Goal: Task Accomplishment & Management: Manage account settings

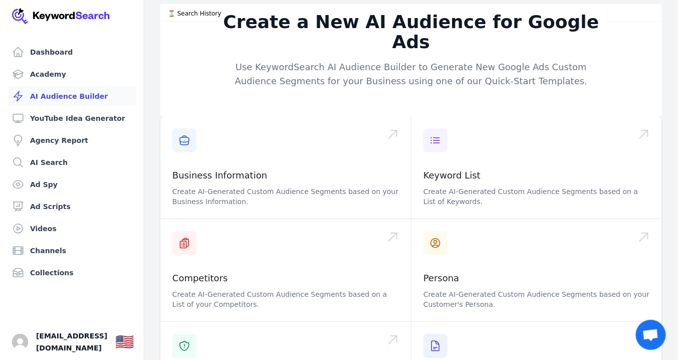
click at [196, 46] on div "Create a New AI Audience for Google Ads Use KeywordSearch AI Audience Builder t…" at bounding box center [411, 60] width 502 height 112
click at [97, 115] on link "YouTube Idea Generator" at bounding box center [72, 118] width 128 height 20
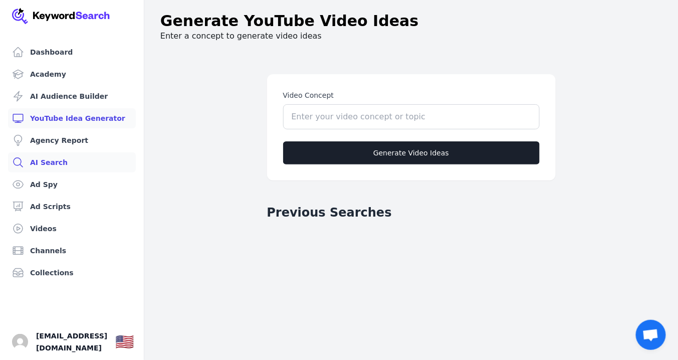
click at [54, 160] on link "AI Search" at bounding box center [72, 162] width 128 height 20
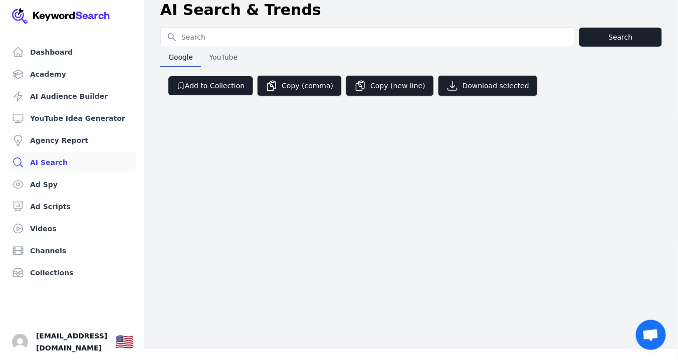
scroll to position [12, 0]
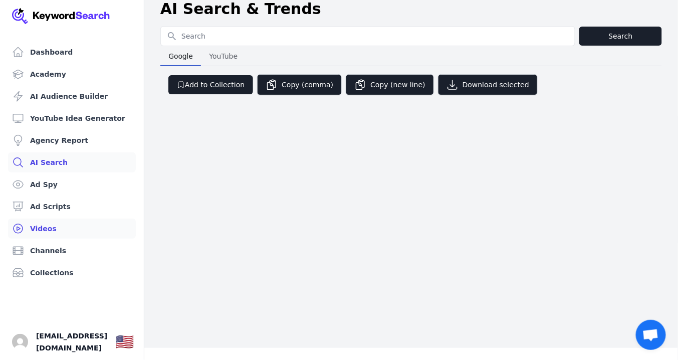
click at [44, 229] on link "Videos" at bounding box center [72, 229] width 128 height 20
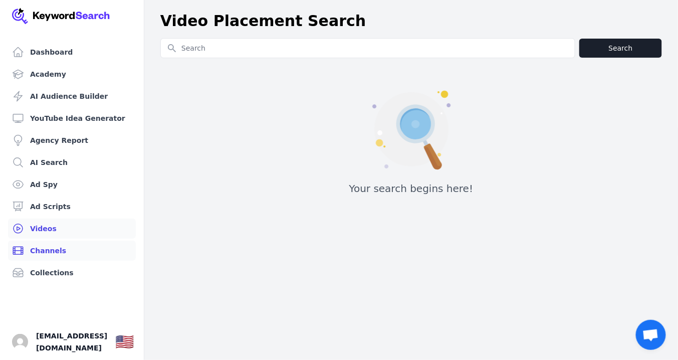
click at [49, 253] on link "Channels" at bounding box center [72, 251] width 128 height 20
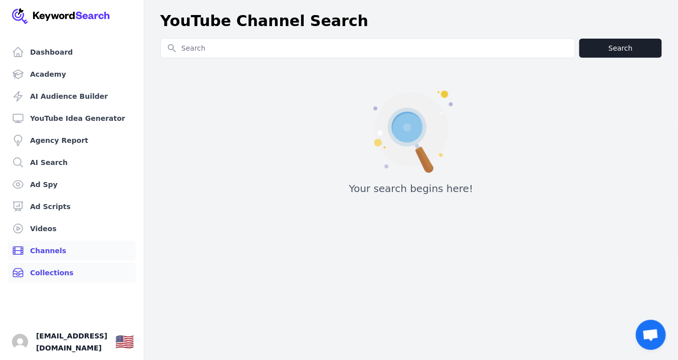
click at [59, 273] on link "Collections" at bounding box center [72, 273] width 128 height 20
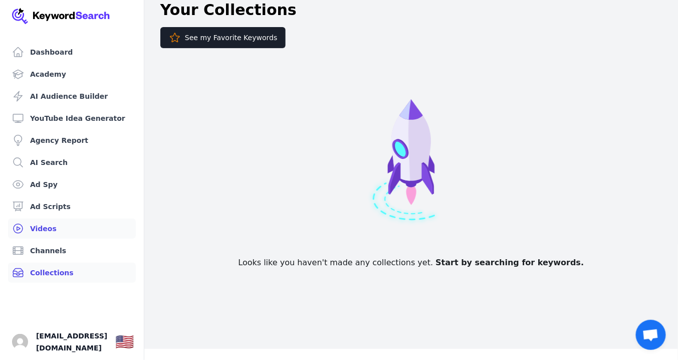
scroll to position [12, 0]
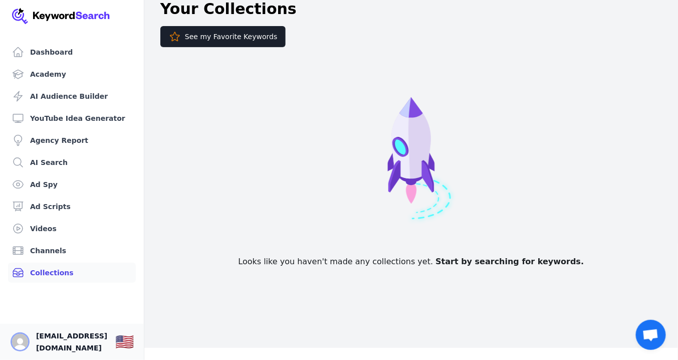
click at [19, 339] on img "Open user button" at bounding box center [20, 342] width 16 height 16
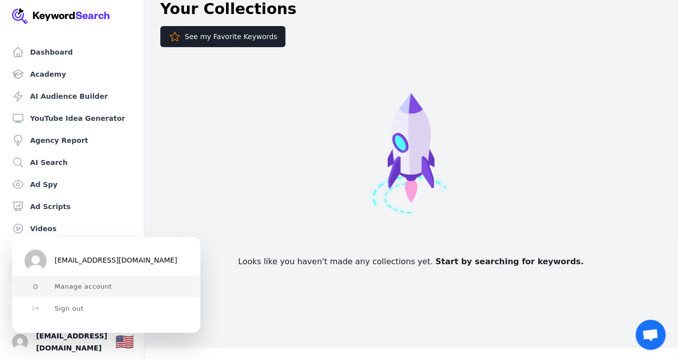
click at [83, 289] on span "Manage account" at bounding box center [84, 287] width 58 height 8
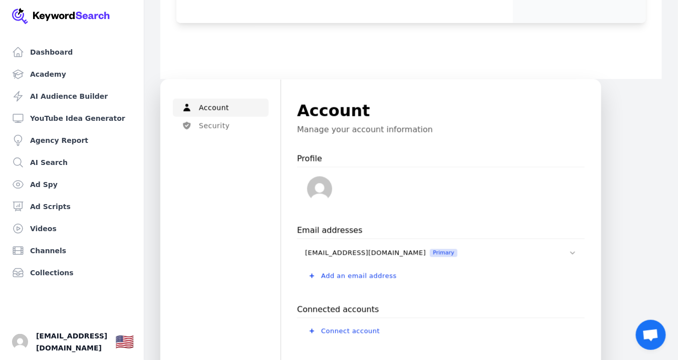
scroll to position [361, 0]
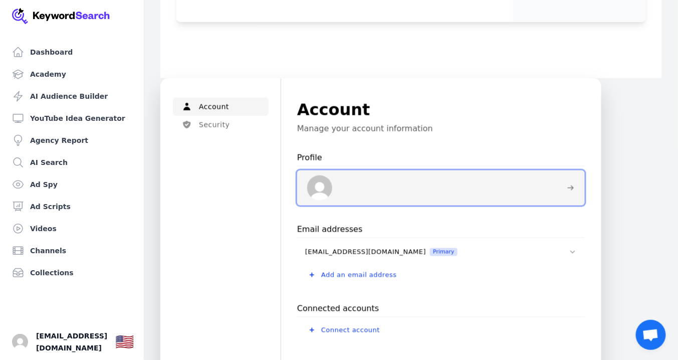
click at [571, 184] on icon at bounding box center [571, 188] width 8 height 8
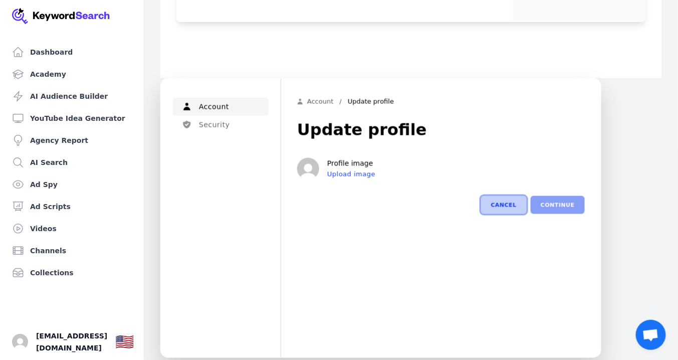
click at [513, 202] on button "Cancel" at bounding box center [504, 205] width 46 height 18
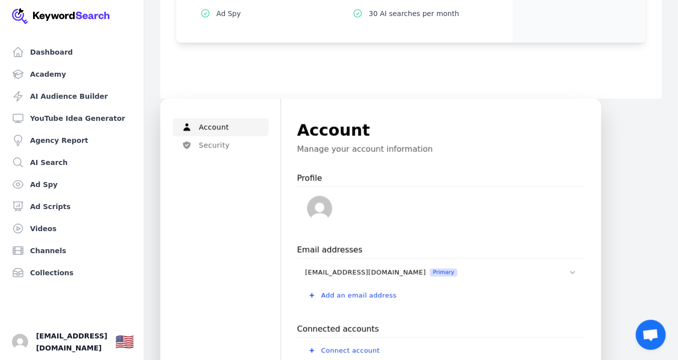
scroll to position [361, 0]
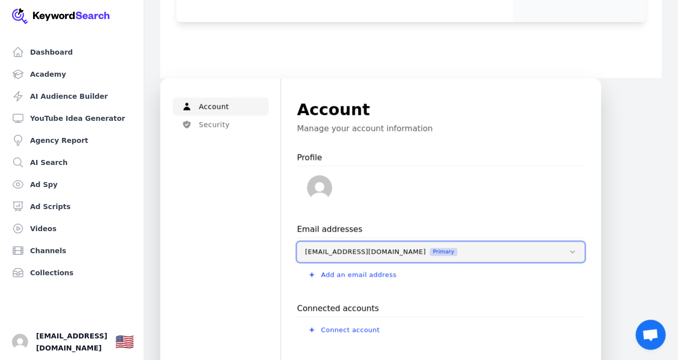
click at [574, 253] on icon at bounding box center [573, 252] width 8 height 8
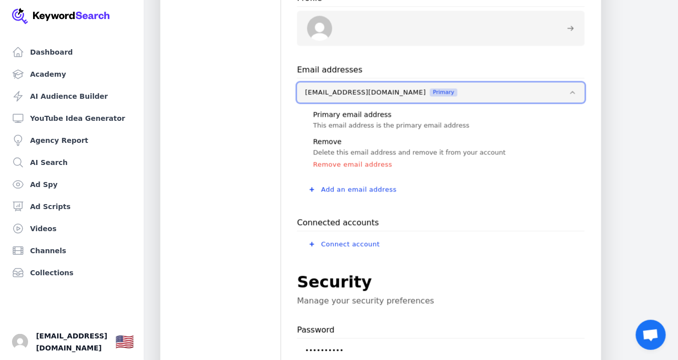
scroll to position [521, 0]
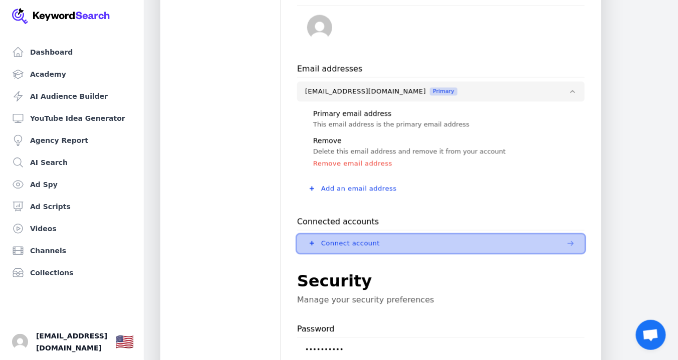
click at [310, 241] on icon at bounding box center [312, 243] width 5 height 5
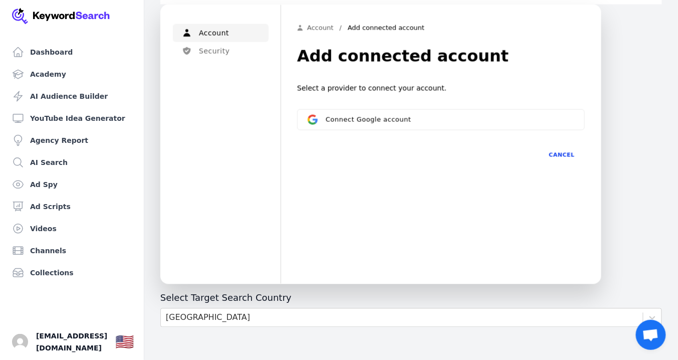
scroll to position [401, 0]
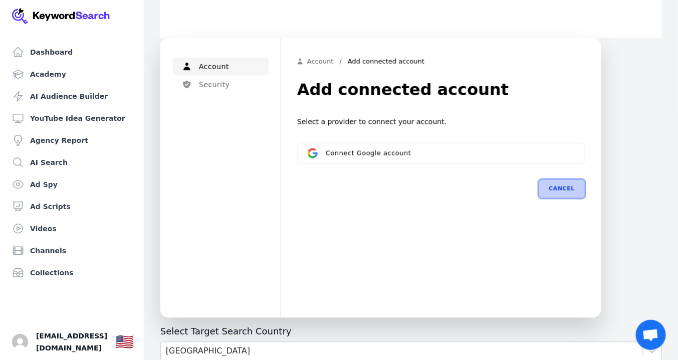
click at [559, 192] on button "Cancel" at bounding box center [562, 189] width 46 height 18
